Goal: Use online tool/utility: Use online tool/utility

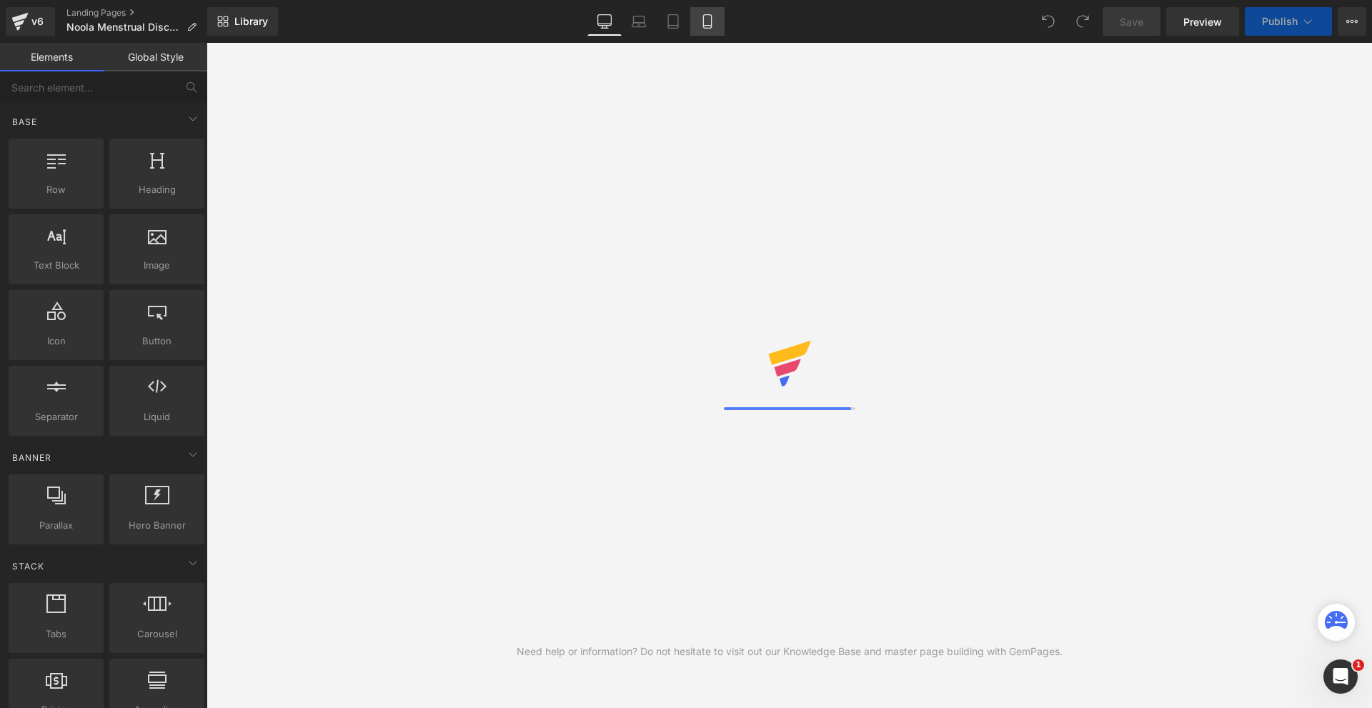
click at [718, 25] on link "Mobile" at bounding box center [707, 21] width 34 height 29
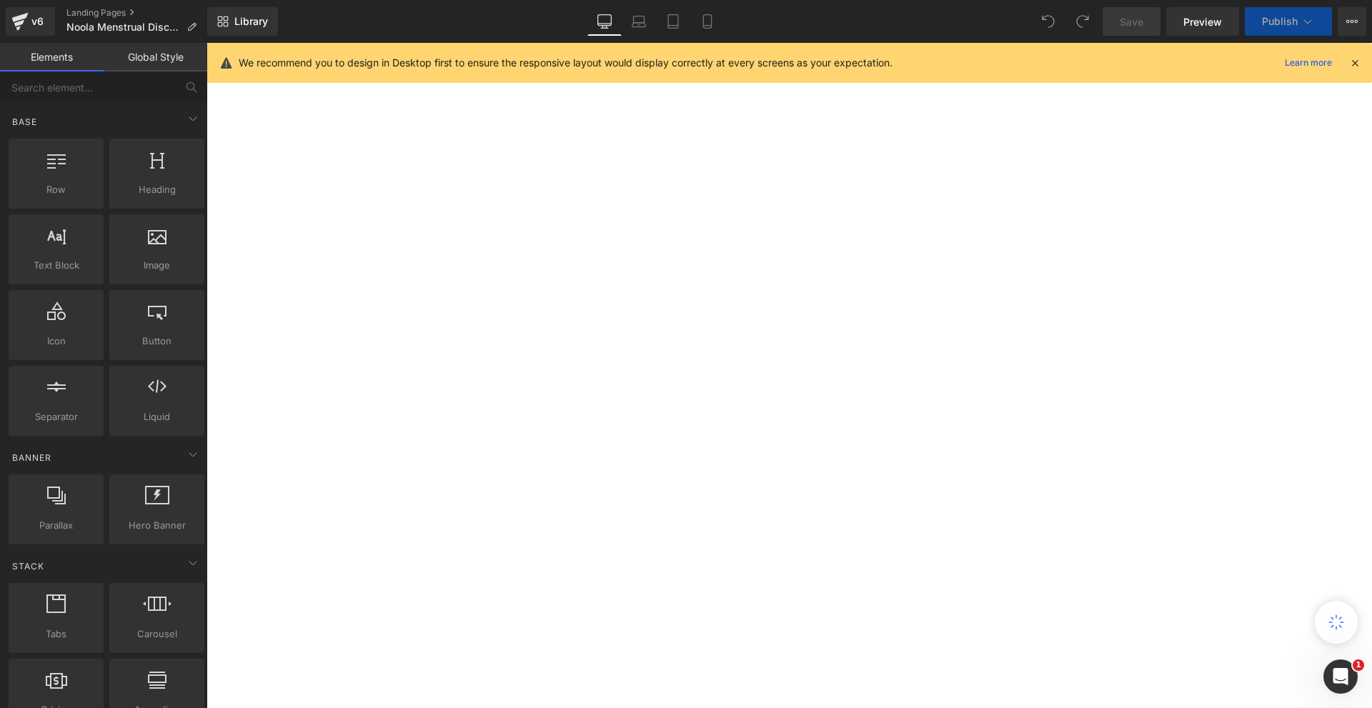
click at [1354, 63] on icon at bounding box center [1355, 62] width 13 height 13
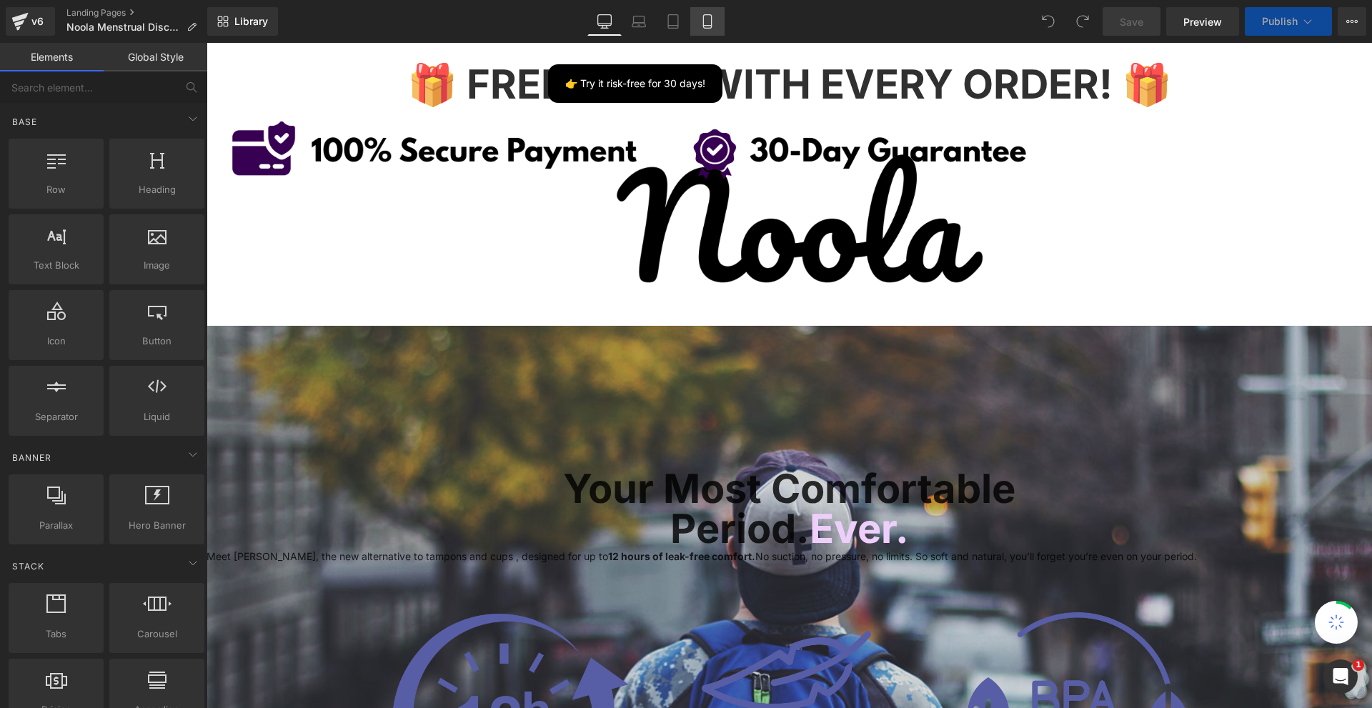
click at [713, 19] on icon at bounding box center [707, 21] width 14 height 14
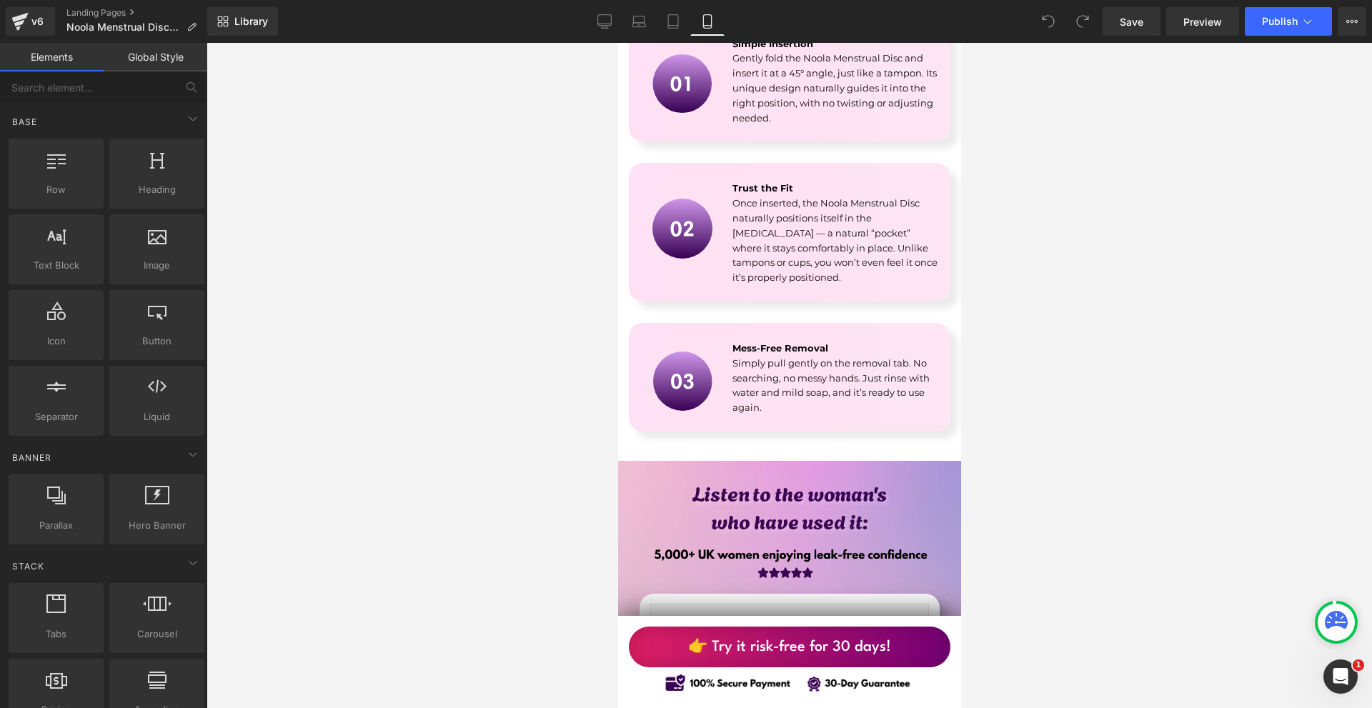
scroll to position [3859, 0]
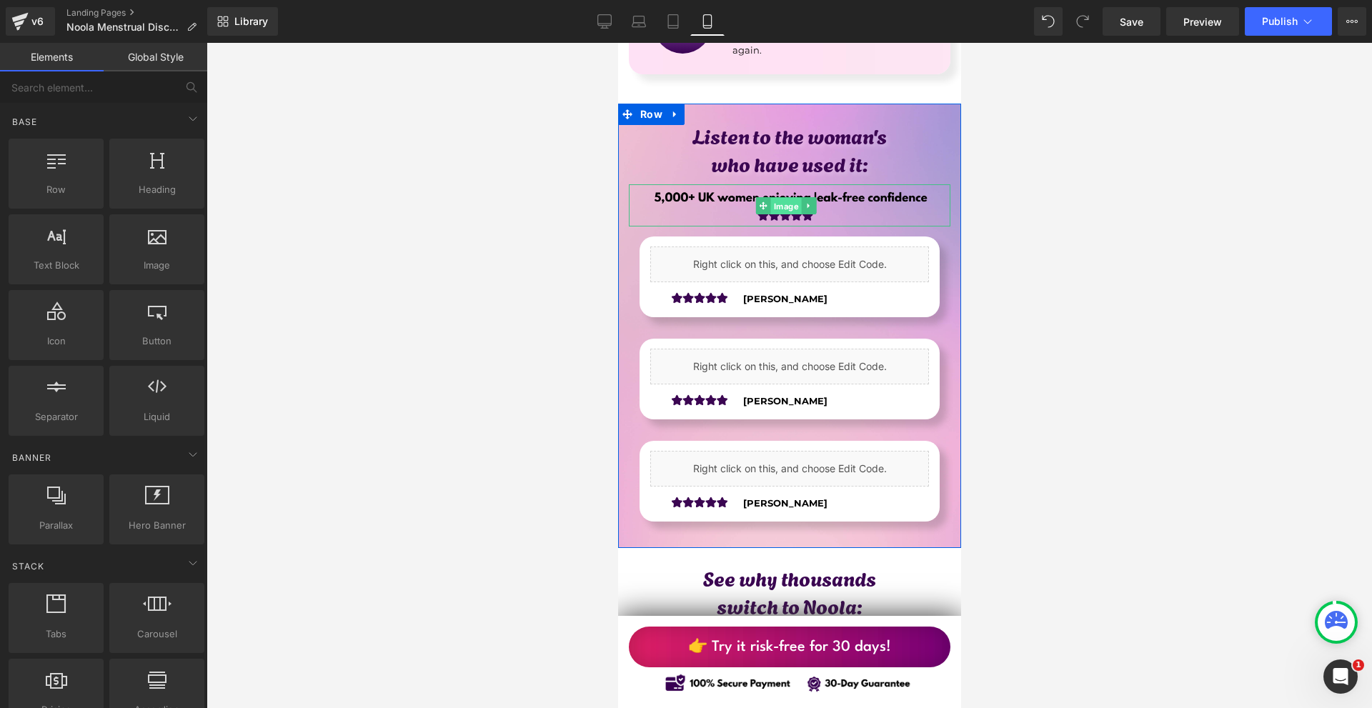
click at [770, 197] on span "Image" at bounding box center [785, 205] width 31 height 17
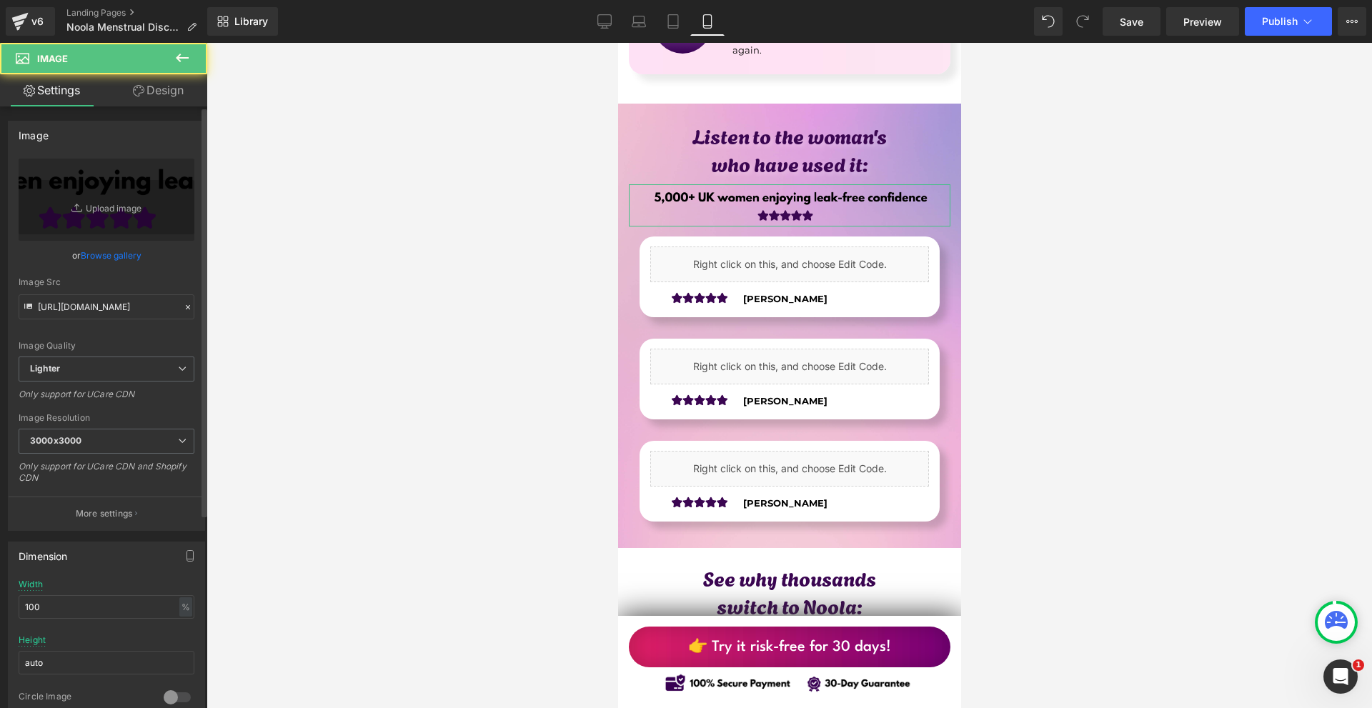
click at [59, 320] on div "Image Quality Lighter Lightest Lighter Lighter Lightest Only support for UCare …" at bounding box center [107, 258] width 176 height 198
click at [60, 319] on div "Image Quality Lighter Lightest Lighter Lighter Lightest Only support for UCare …" at bounding box center [107, 258] width 176 height 198
click at [61, 315] on input "[URL][DOMAIN_NAME]" at bounding box center [107, 306] width 176 height 25
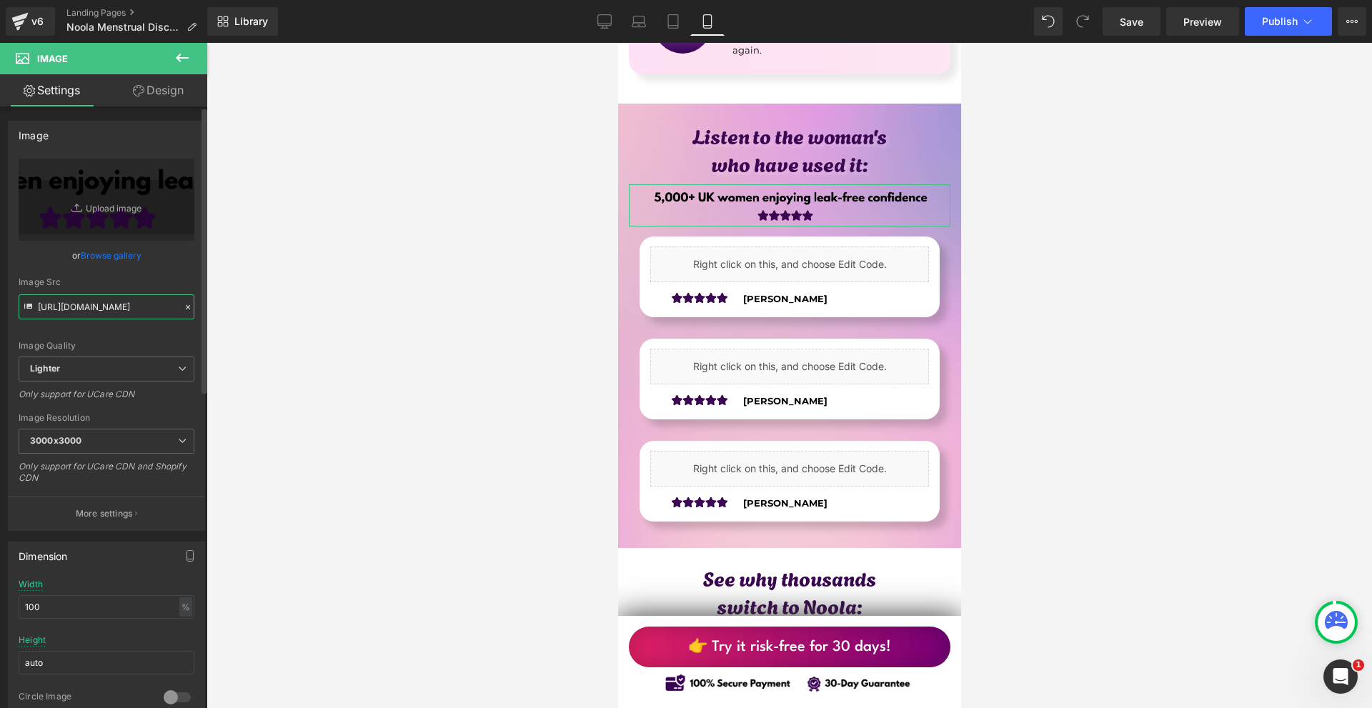
click at [61, 315] on input "[URL][DOMAIN_NAME]" at bounding box center [107, 306] width 176 height 25
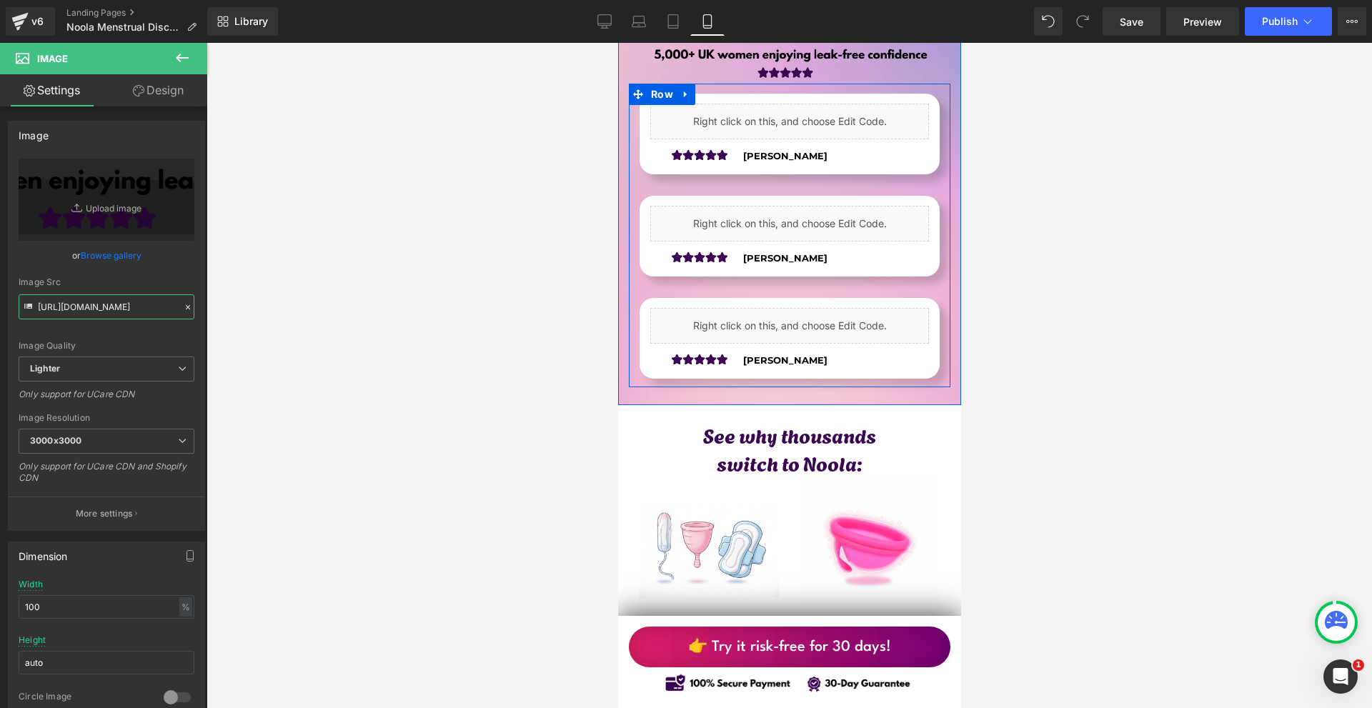
scroll to position [4074, 0]
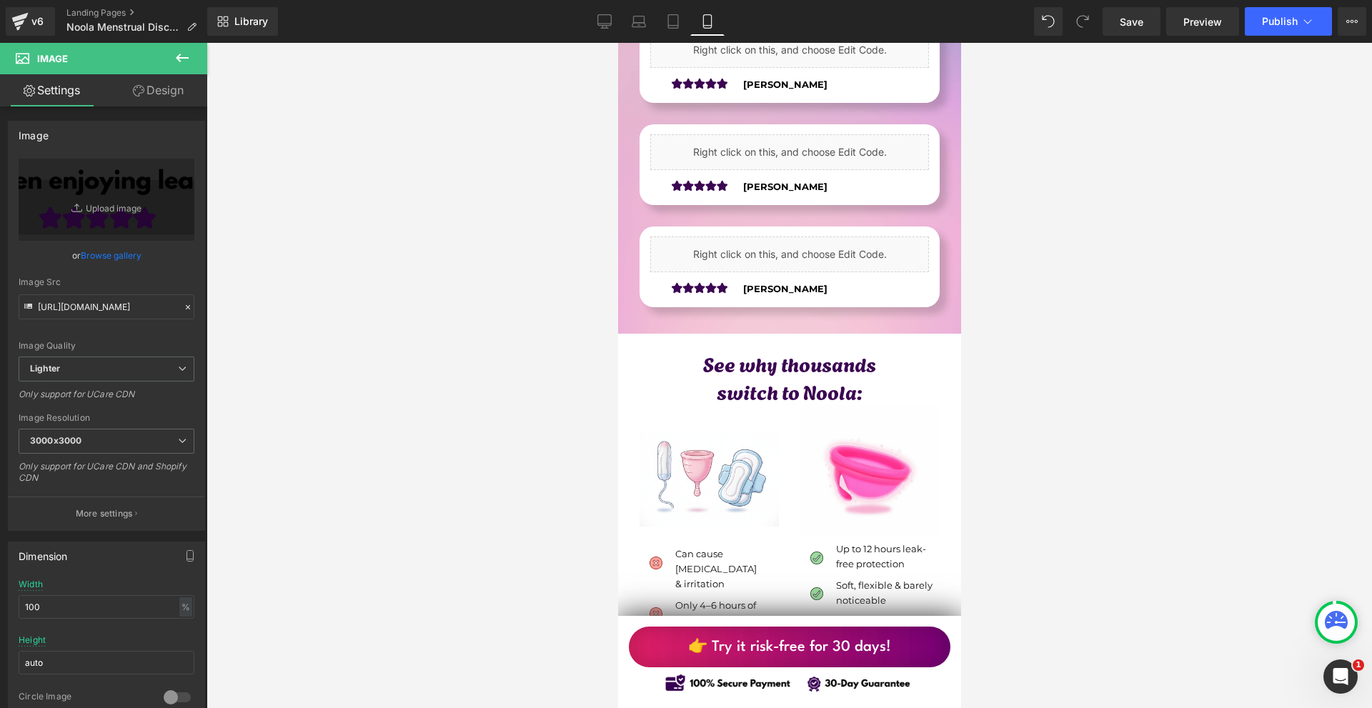
click at [1098, 390] on div at bounding box center [790, 375] width 1166 height 665
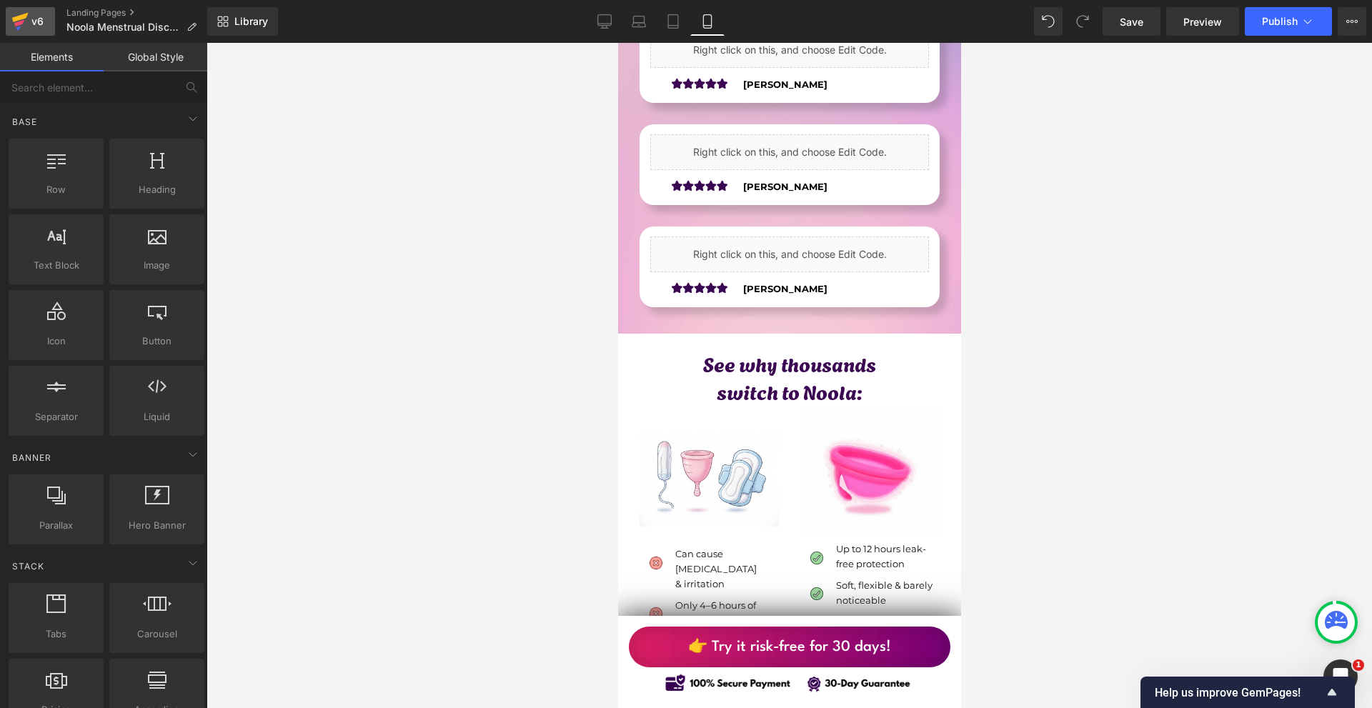
click at [39, 25] on div "v6" at bounding box center [38, 21] width 18 height 19
